Goal: Communication & Community: Answer question/provide support

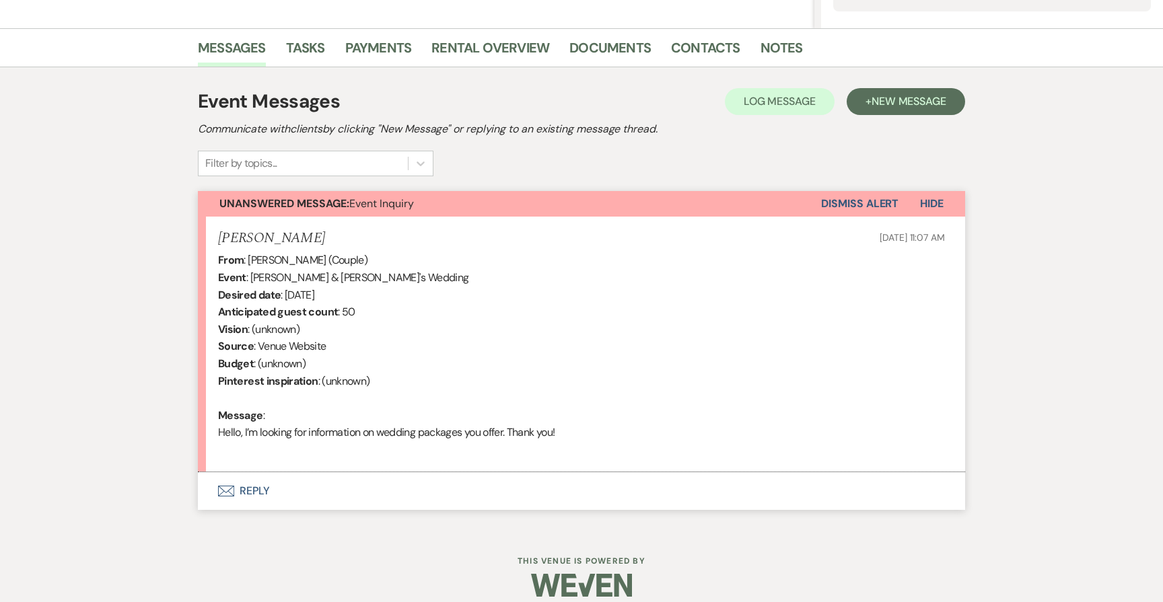
click at [253, 487] on button "Envelope Reply" at bounding box center [581, 491] width 767 height 38
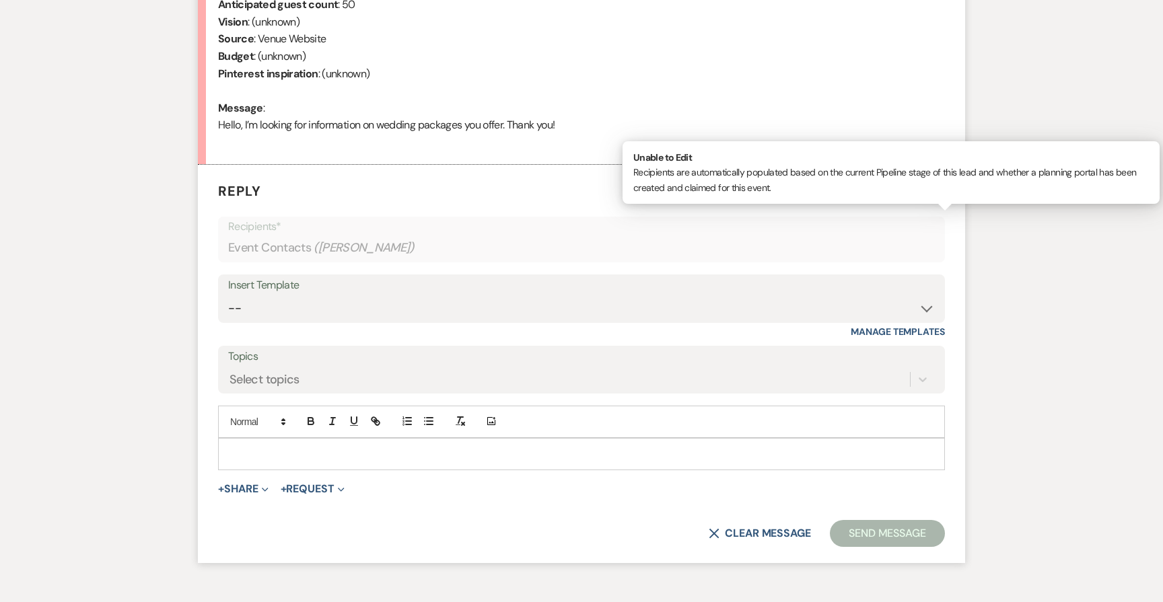
scroll to position [627, 0]
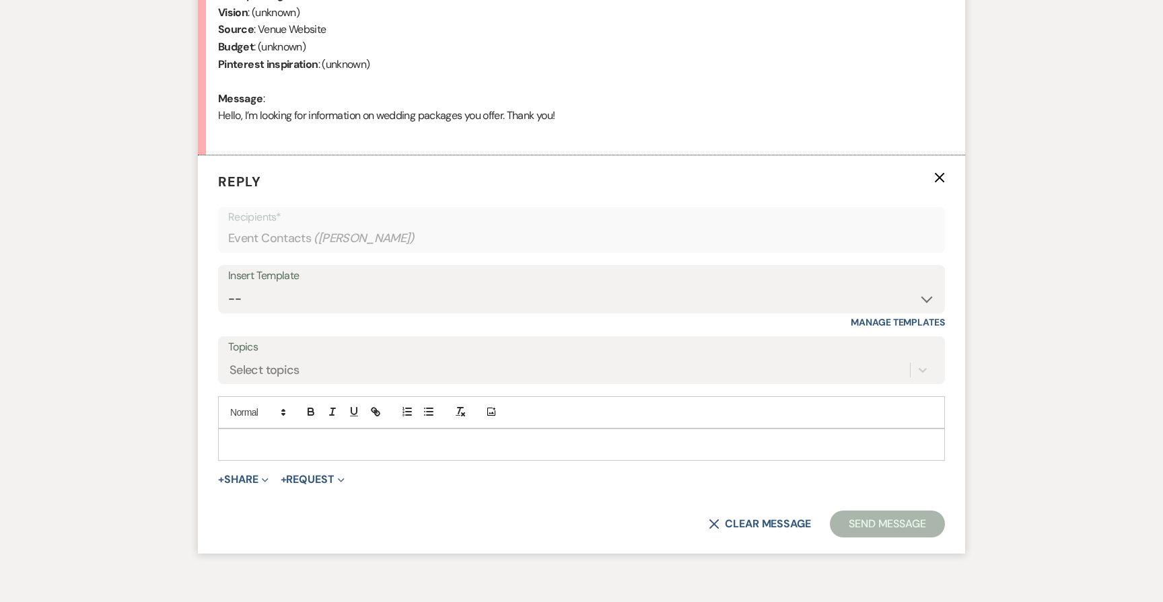
click at [394, 437] on p at bounding box center [581, 444] width 705 height 15
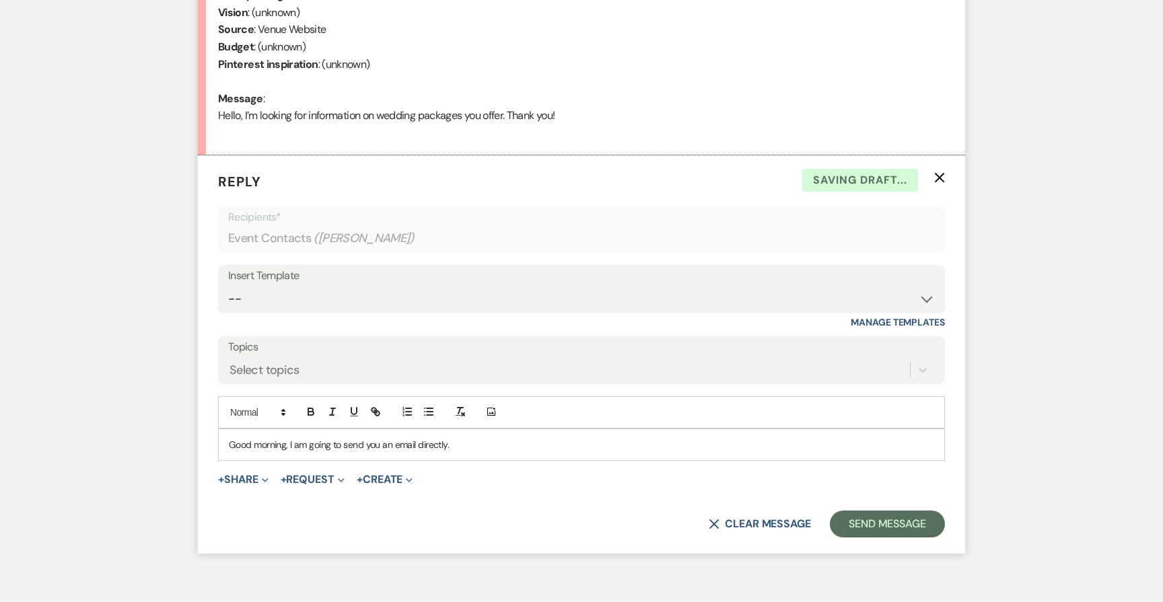
click at [870, 533] on form "Reply X Saving draft... Recipients* Event Contacts ( [PERSON_NAME] ) Insert Tem…" at bounding box center [581, 354] width 767 height 398
click at [870, 522] on button "Send Message" at bounding box center [887, 524] width 115 height 27
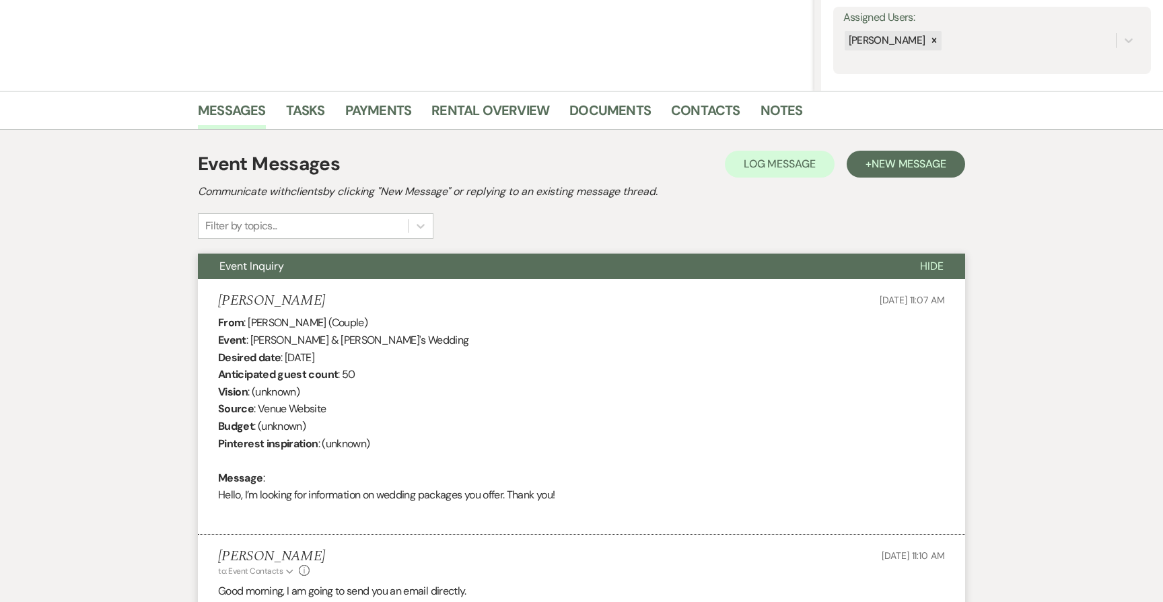
scroll to position [261, 0]
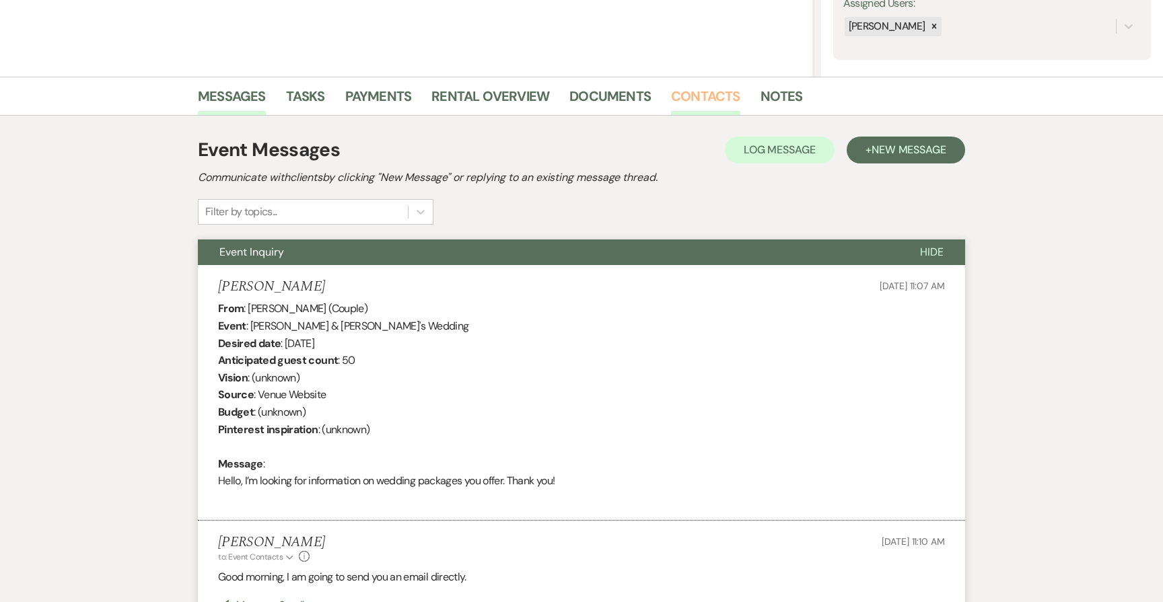
click at [696, 101] on link "Contacts" at bounding box center [705, 100] width 69 height 30
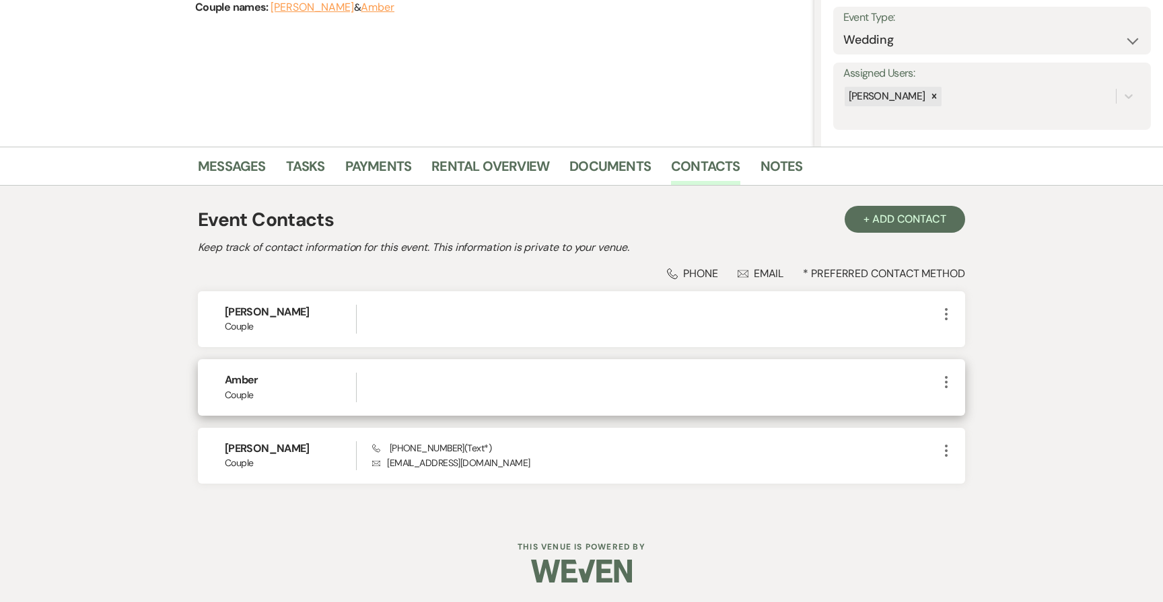
scroll to position [190, 0]
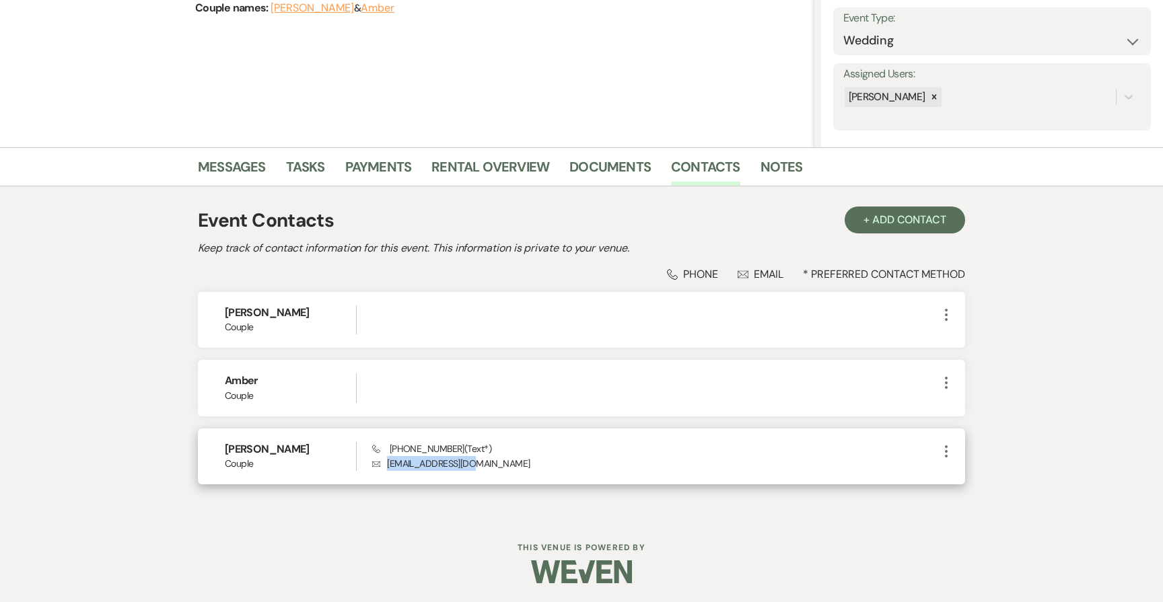
drag, startPoint x: 487, startPoint y: 466, endPoint x: 385, endPoint y: 464, distance: 101.7
click at [385, 464] on p "Envelope [EMAIL_ADDRESS][DOMAIN_NAME]" at bounding box center [655, 463] width 566 height 15
copy p "[EMAIL_ADDRESS][DOMAIN_NAME]"
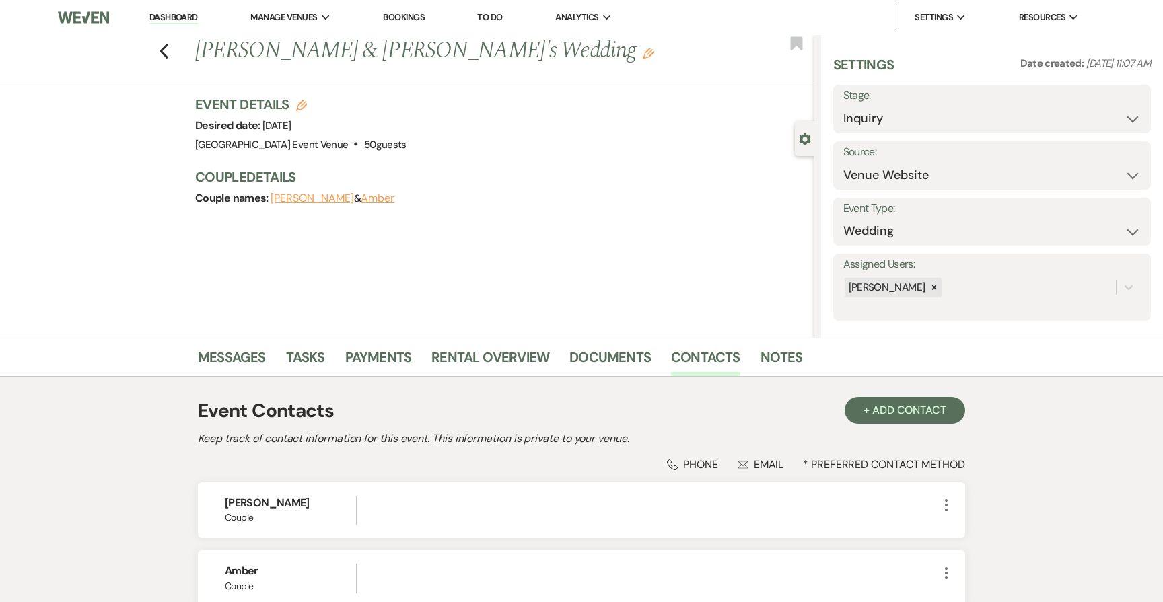
scroll to position [0, 0]
click at [947, 100] on label "Stage:" at bounding box center [991, 96] width 297 height 20
select select "6"
click at [1110, 109] on button "Save" at bounding box center [1117, 109] width 68 height 27
click at [73, 15] on img at bounding box center [83, 17] width 51 height 28
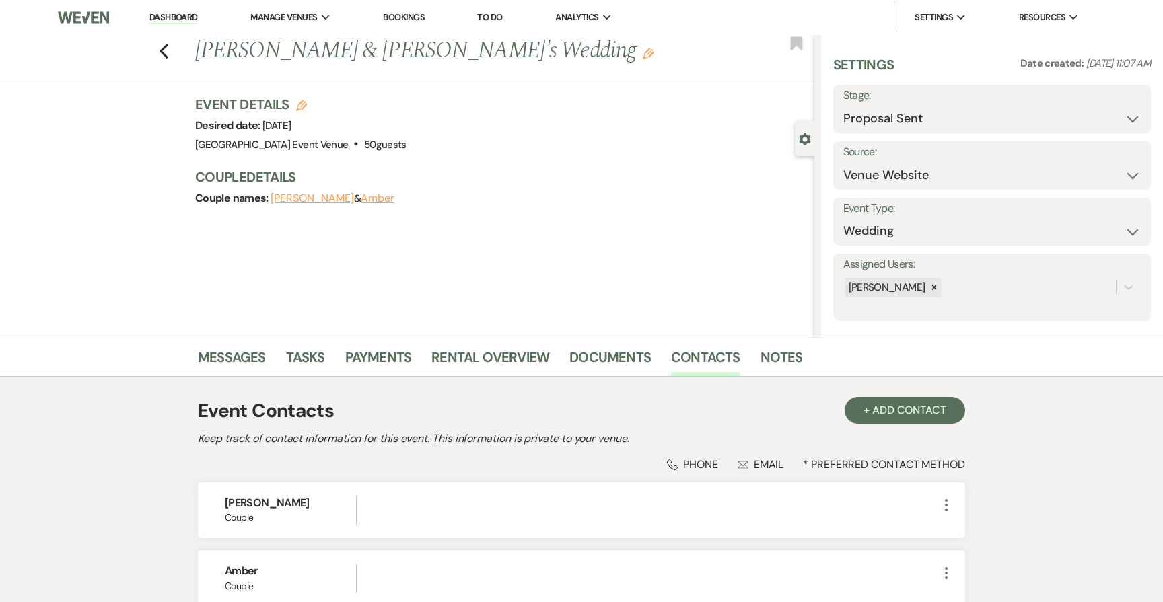
click at [174, 17] on link "Dashboard" at bounding box center [173, 17] width 48 height 13
